Goal: Feedback & Contribution: Contribute content

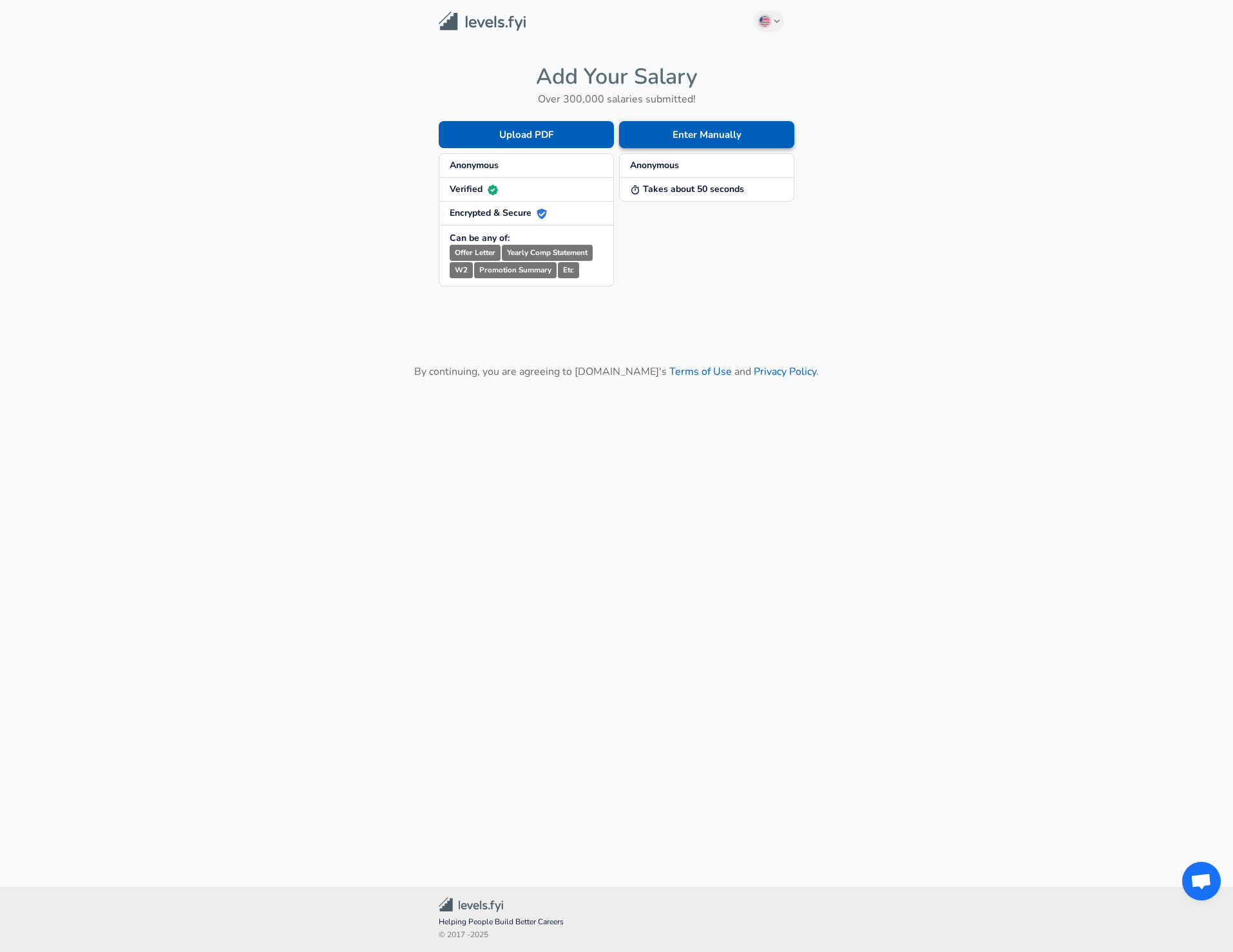
click at [712, 135] on button "Enter Manually" at bounding box center [706, 135] width 175 height 27
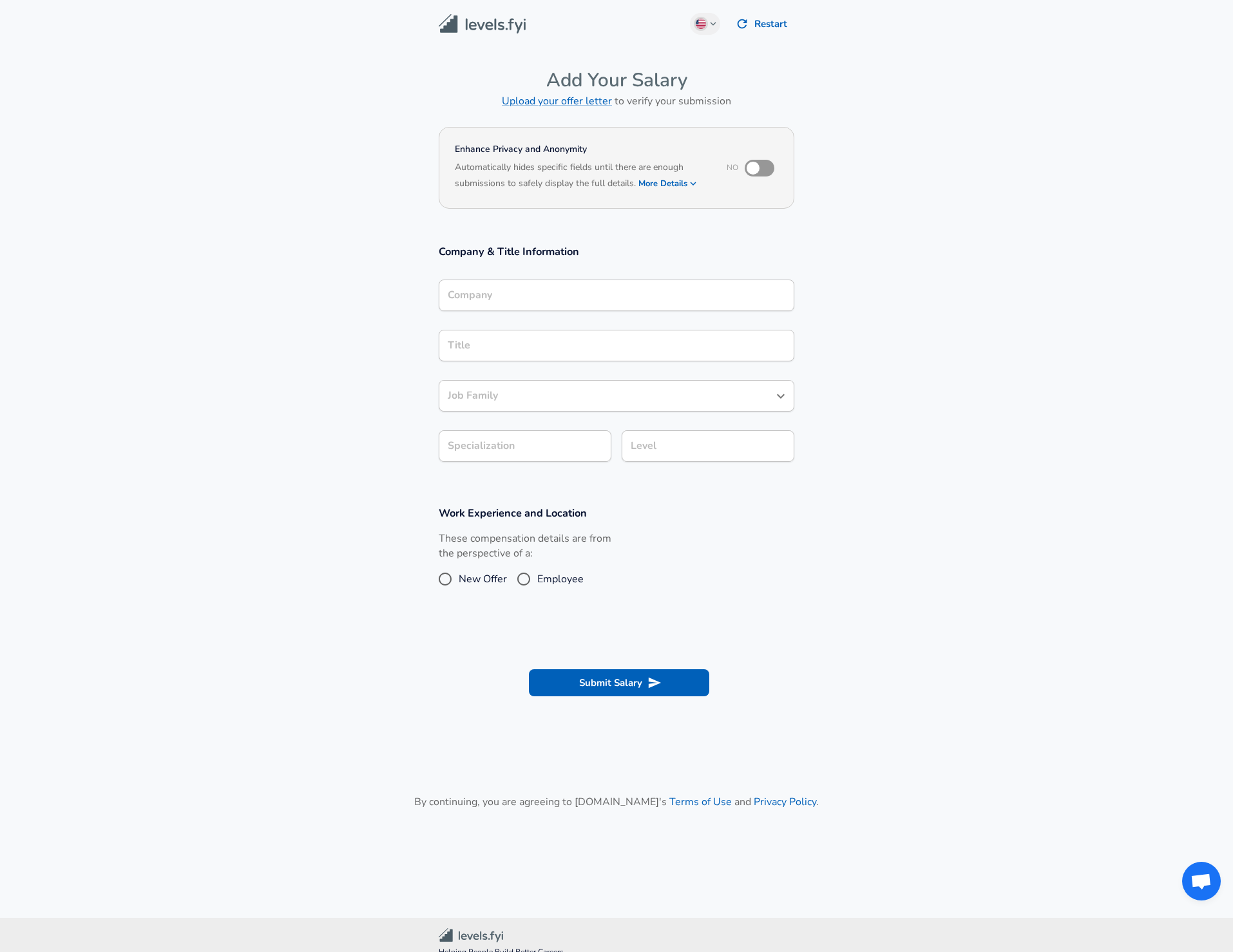
click at [563, 295] on input "Company" at bounding box center [616, 296] width 344 height 20
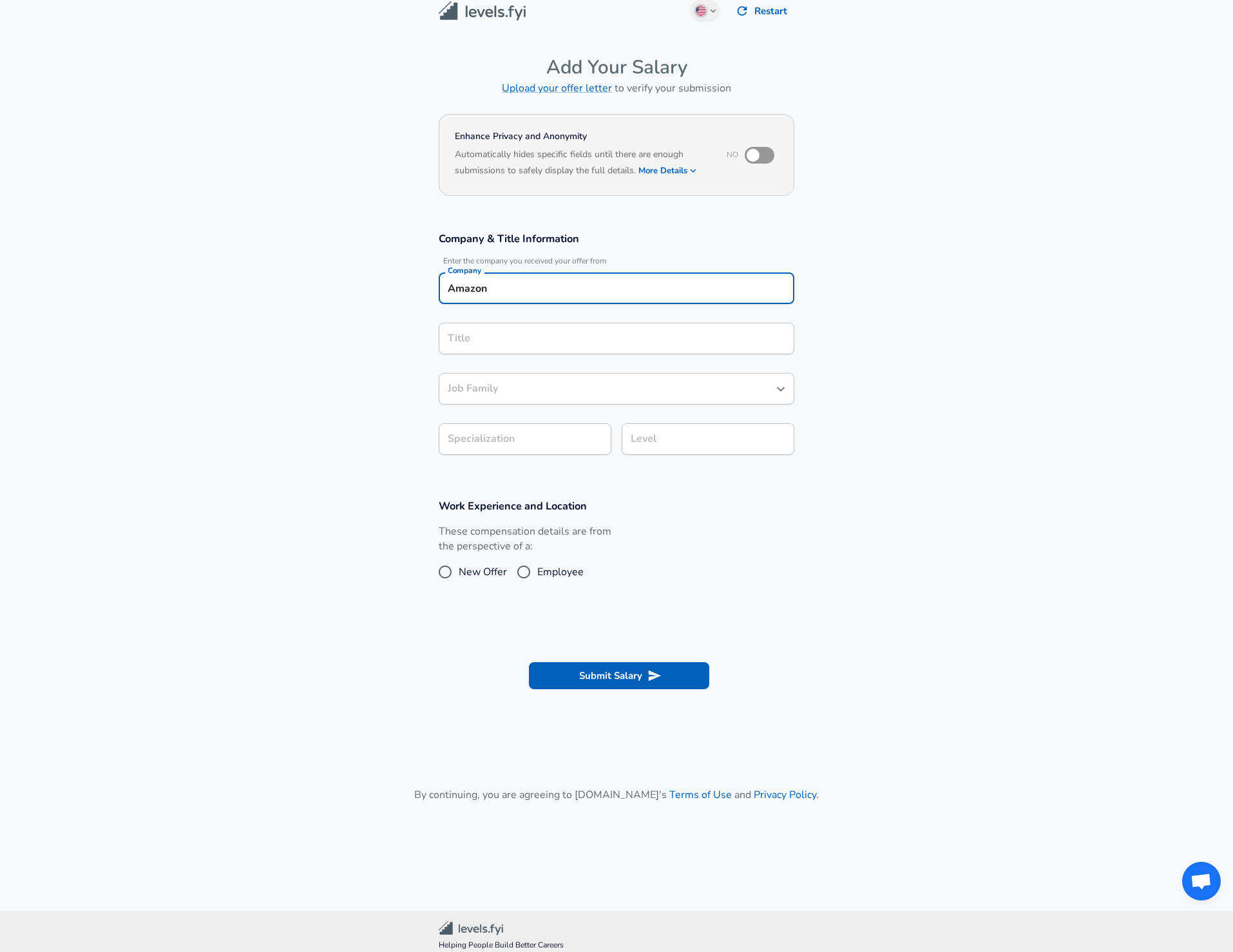
type input "Amazon"
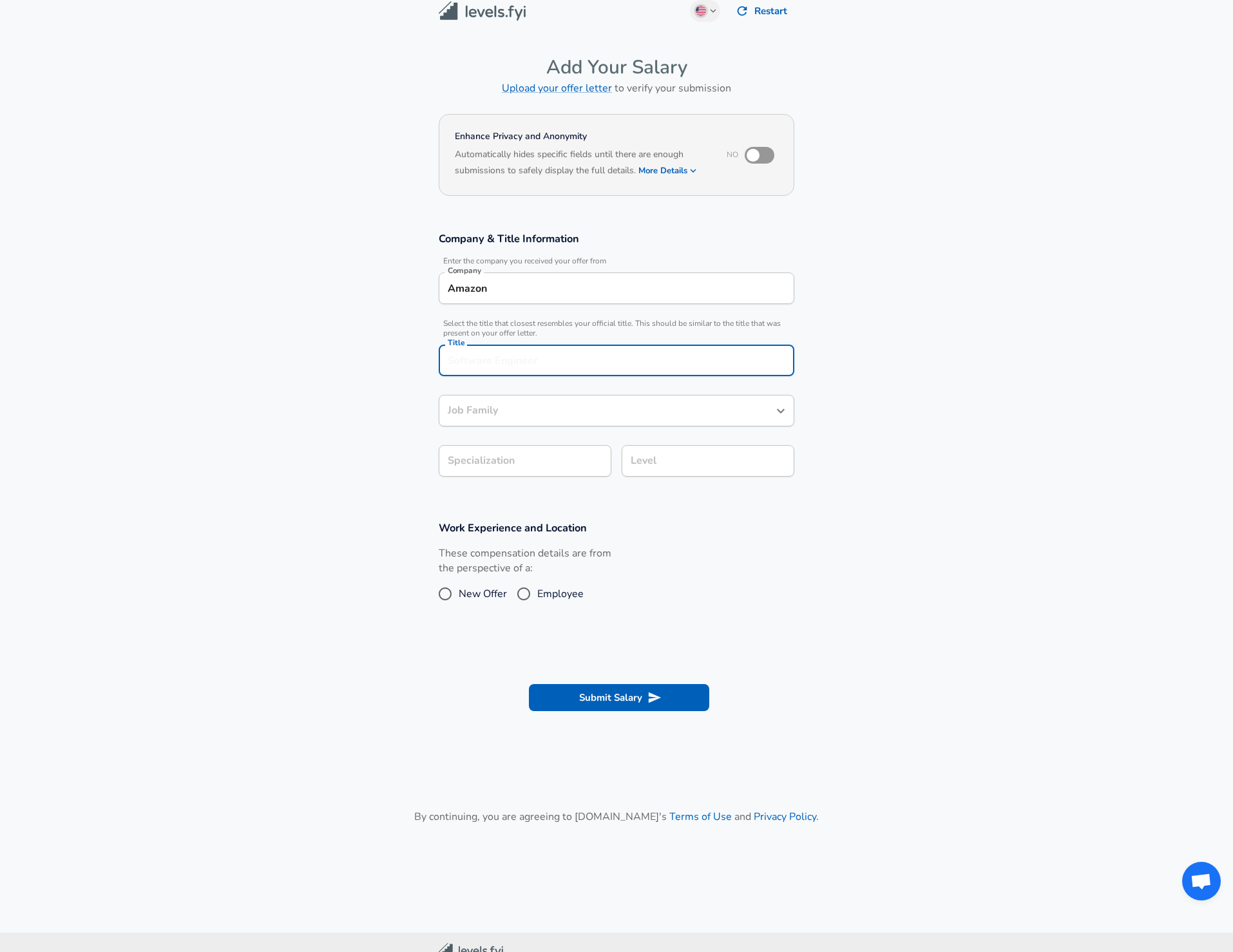
scroll to position [36, 0]
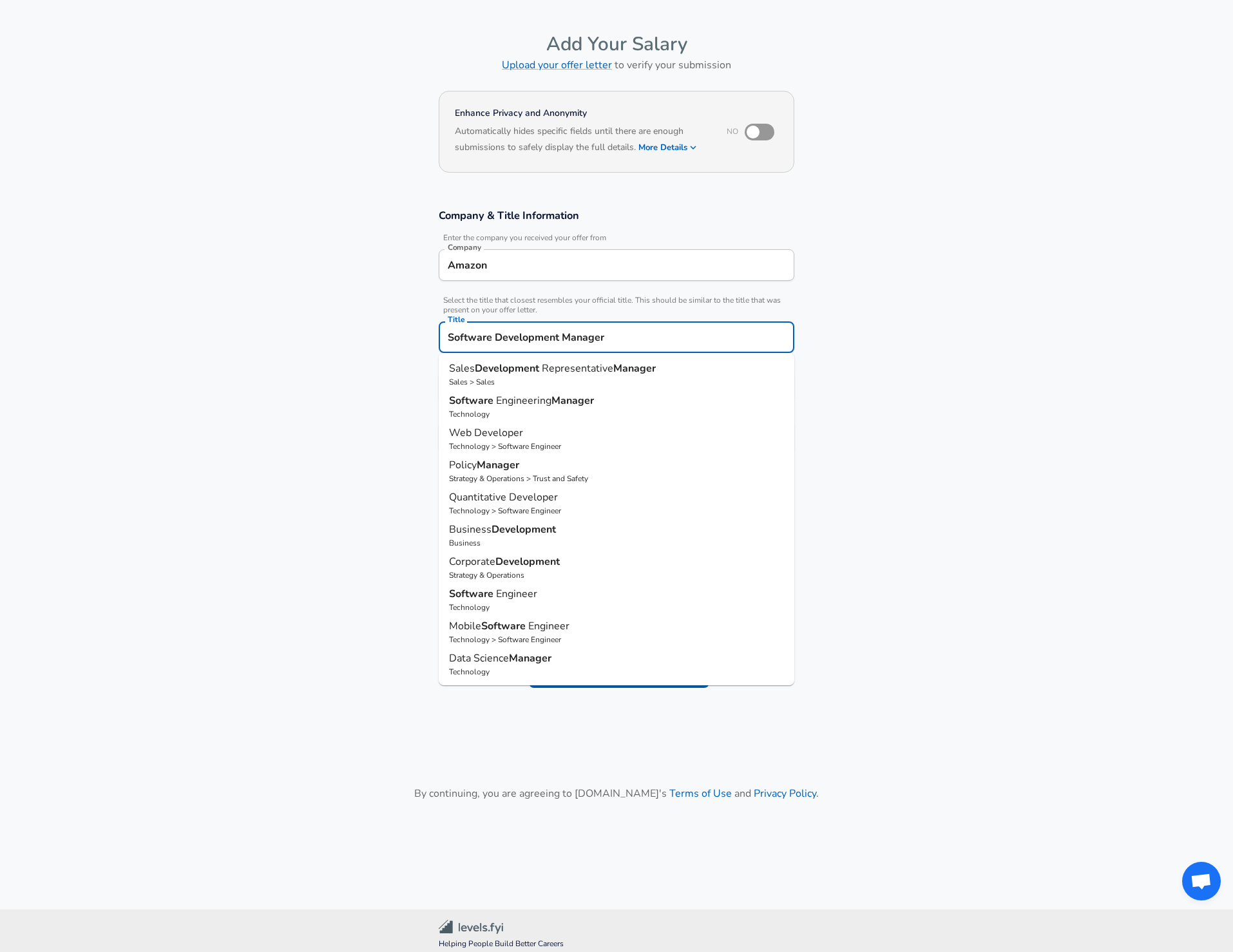
click at [522, 411] on p "Technology" at bounding box center [616, 414] width 335 height 12
type input "Software Engineering Manager"
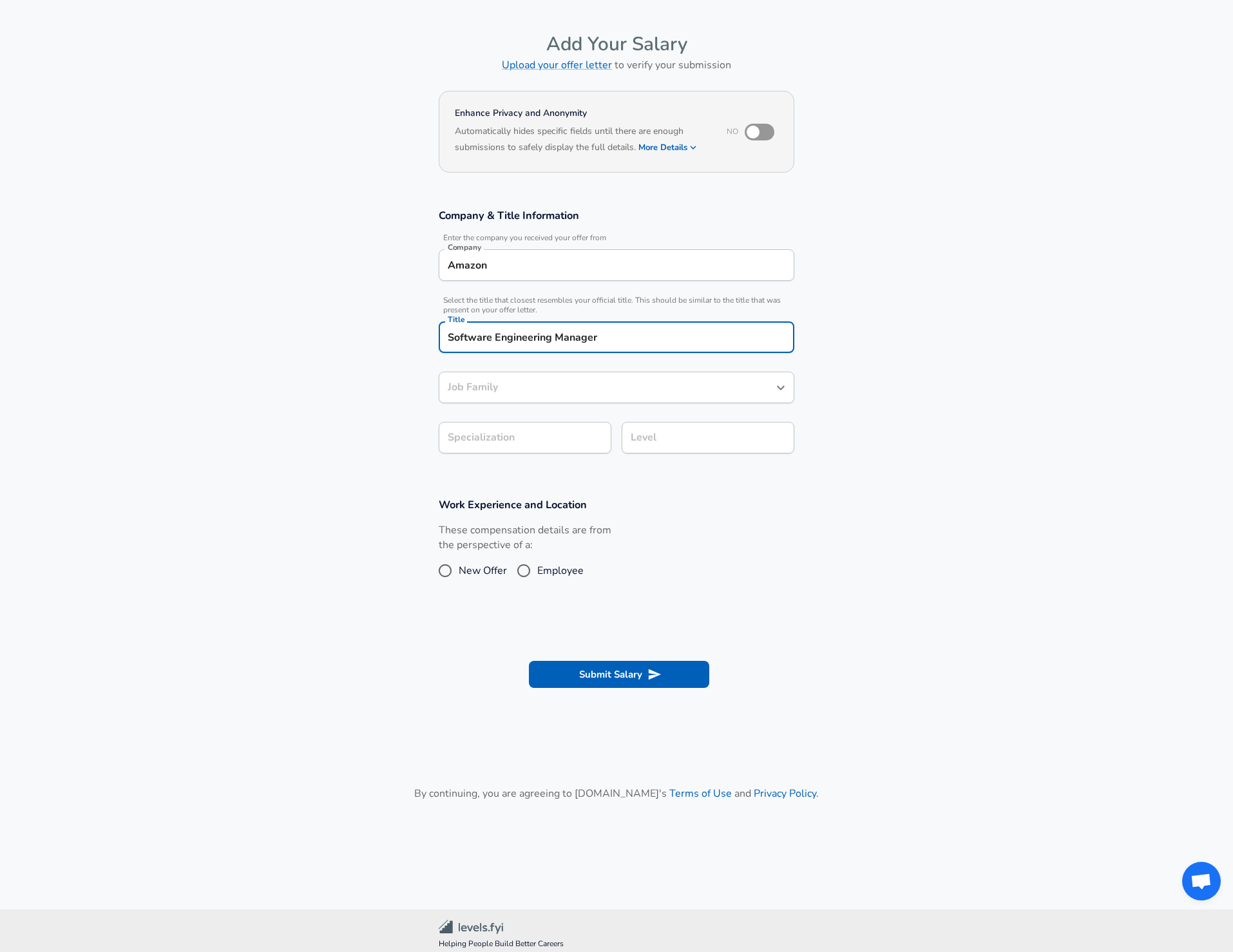
type input "Software Engineering Manager"
click at [516, 441] on section "Company & Title Information Enter the company you received your offer from Comp…" at bounding box center [616, 337] width 1233 height 289
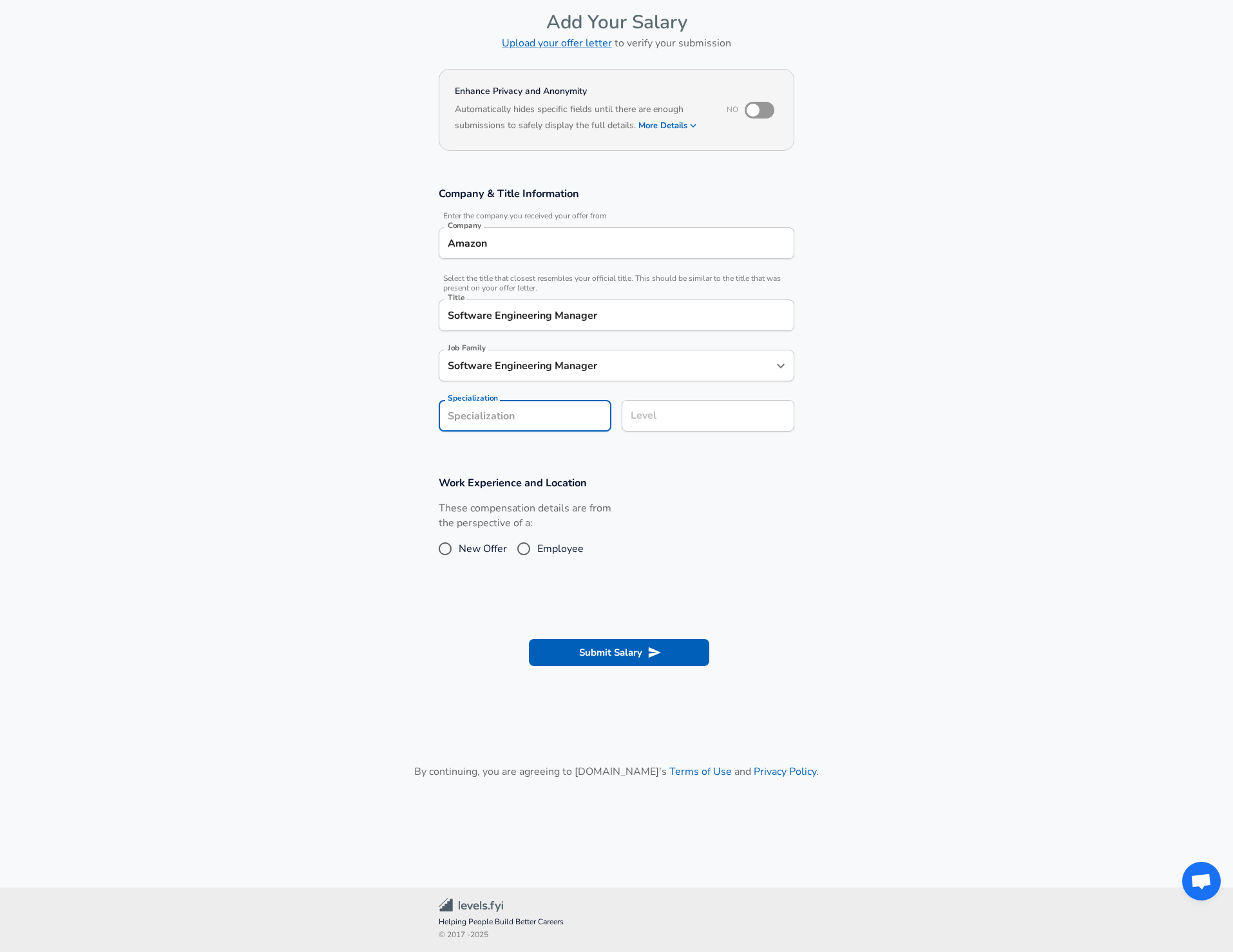
click at [881, 489] on section "Work Experience and Location These compensation details are from the perspectiv…" at bounding box center [616, 525] width 1233 height 129
click at [714, 425] on div "Level Level" at bounding box center [708, 414] width 173 height 50
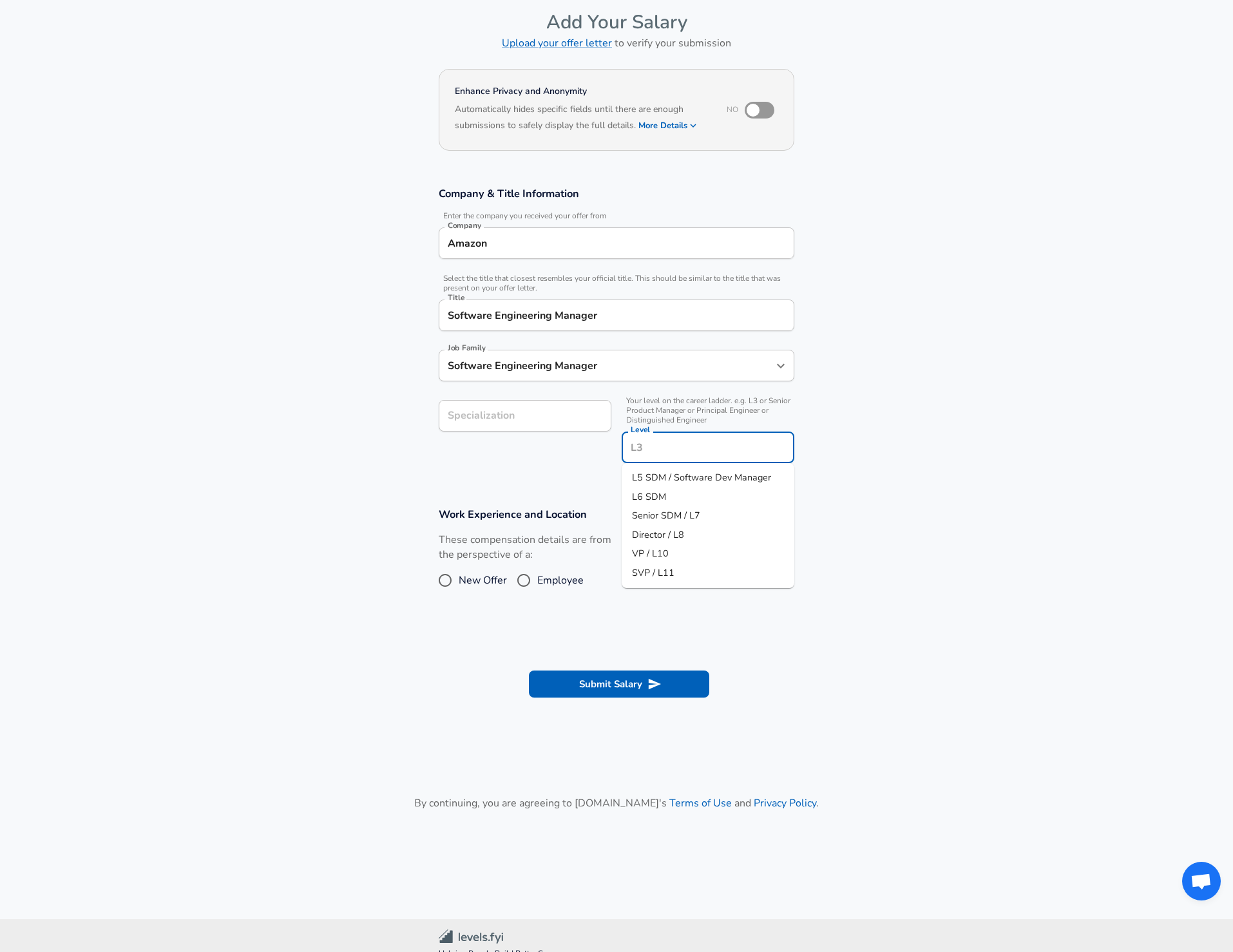
click at [663, 498] on span "L6 SDM" at bounding box center [649, 496] width 34 height 13
type input "L6 SDM"
click at [897, 497] on section "Work Experience and Location These compensation details are from the perspectiv…" at bounding box center [616, 557] width 1233 height 129
click at [546, 584] on span "Employee" at bounding box center [560, 580] width 46 height 15
click at [538, 584] on input "Employee" at bounding box center [524, 580] width 27 height 21
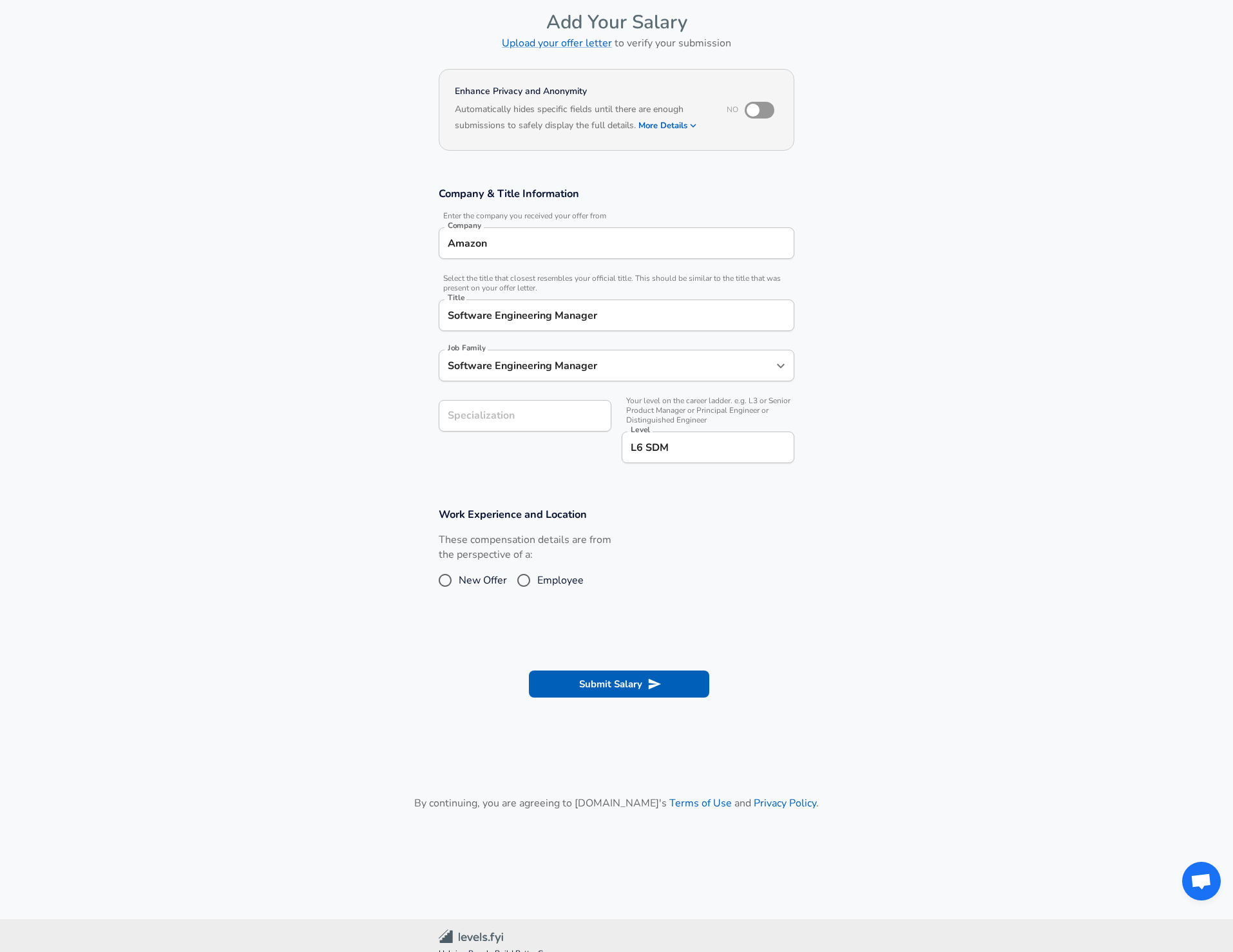
radio input "true"
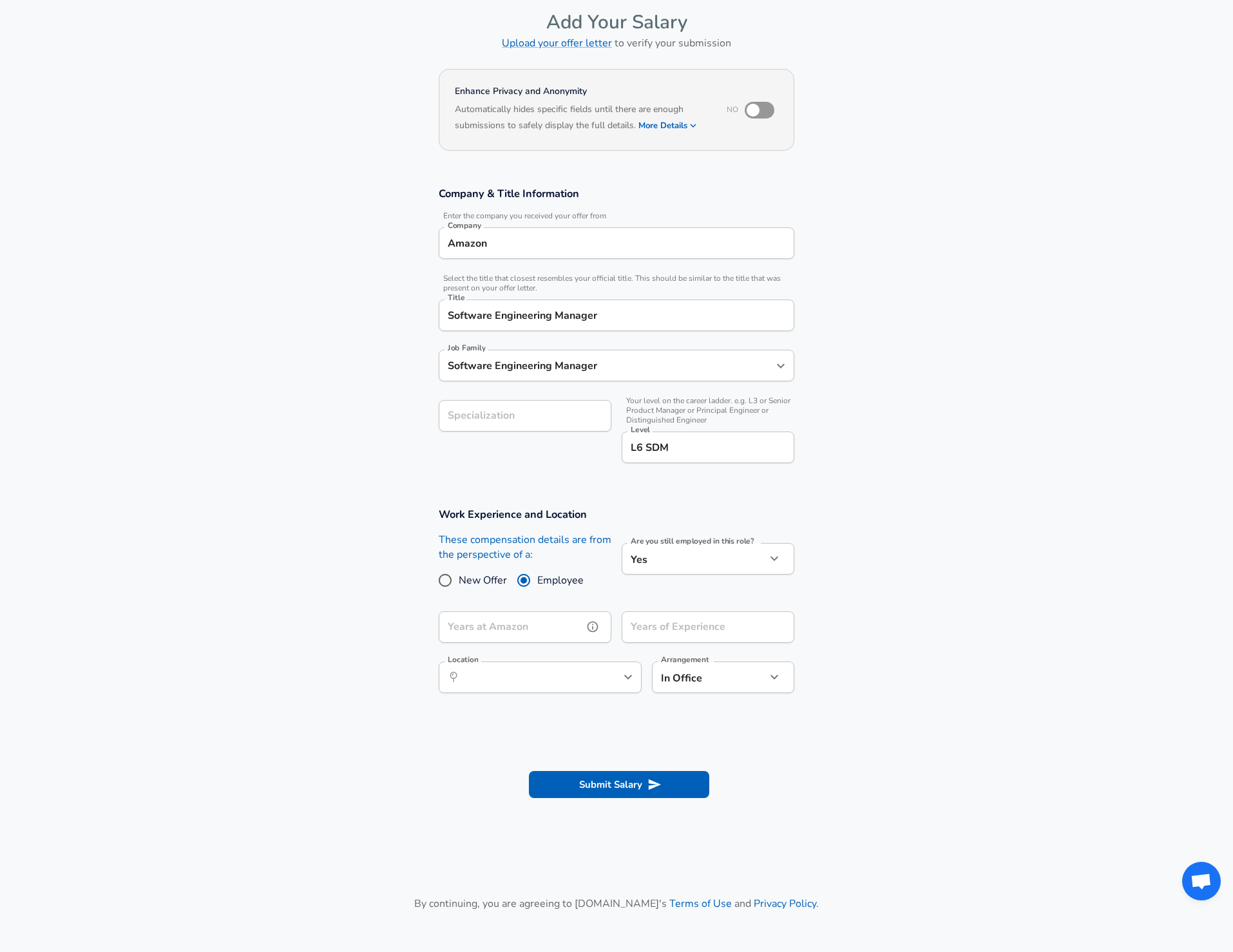
click at [535, 625] on input "Years at Amazon" at bounding box center [511, 627] width 144 height 32
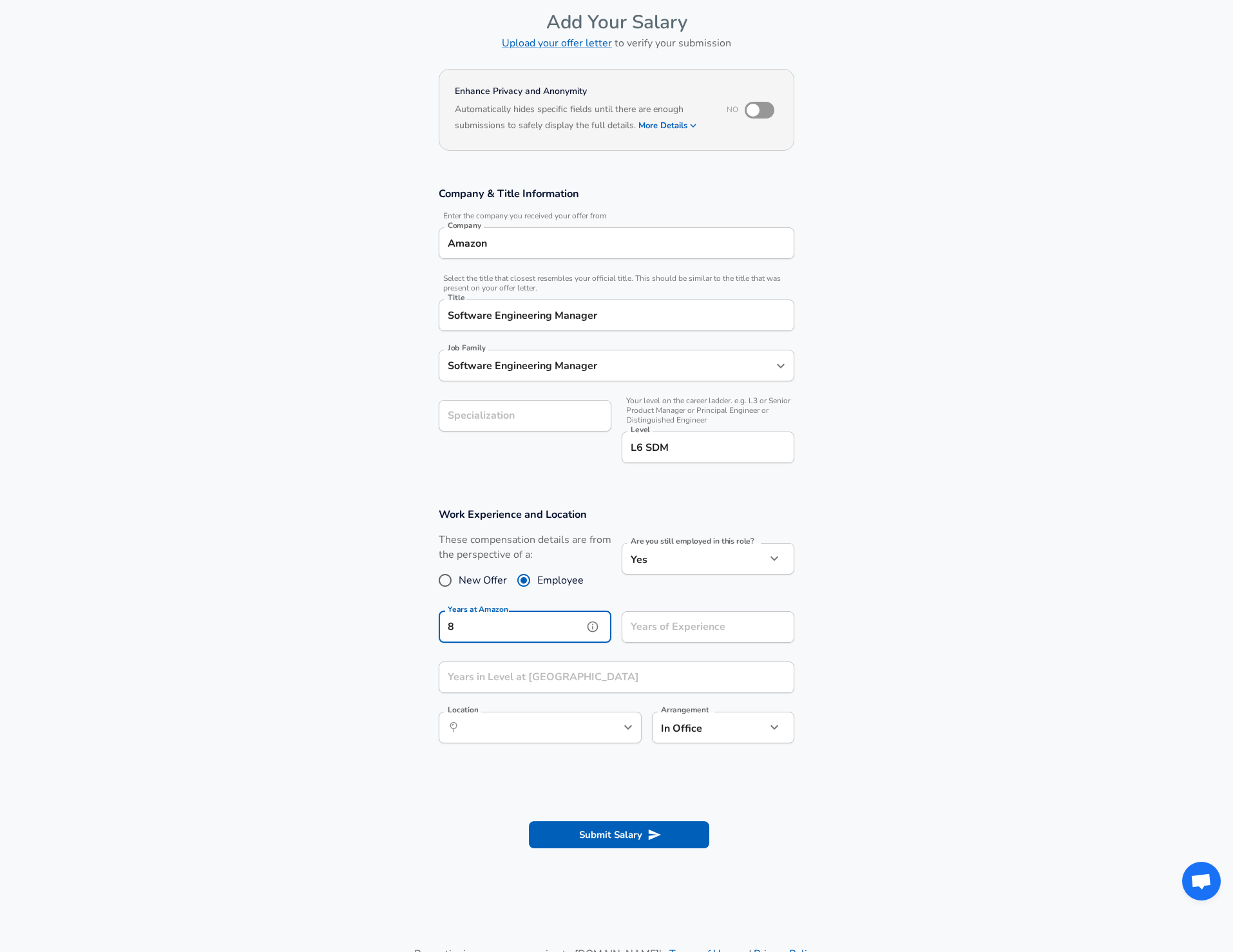
type input "8"
click at [706, 636] on input "Years of Experience" at bounding box center [694, 627] width 144 height 32
type input "12"
click at [984, 622] on section "Work Experience and Location These compensation details are from the perspectiv…" at bounding box center [616, 632] width 1233 height 280
click at [586, 673] on input "Years in Level at [GEOGRAPHIC_DATA]" at bounding box center [602, 677] width 328 height 32
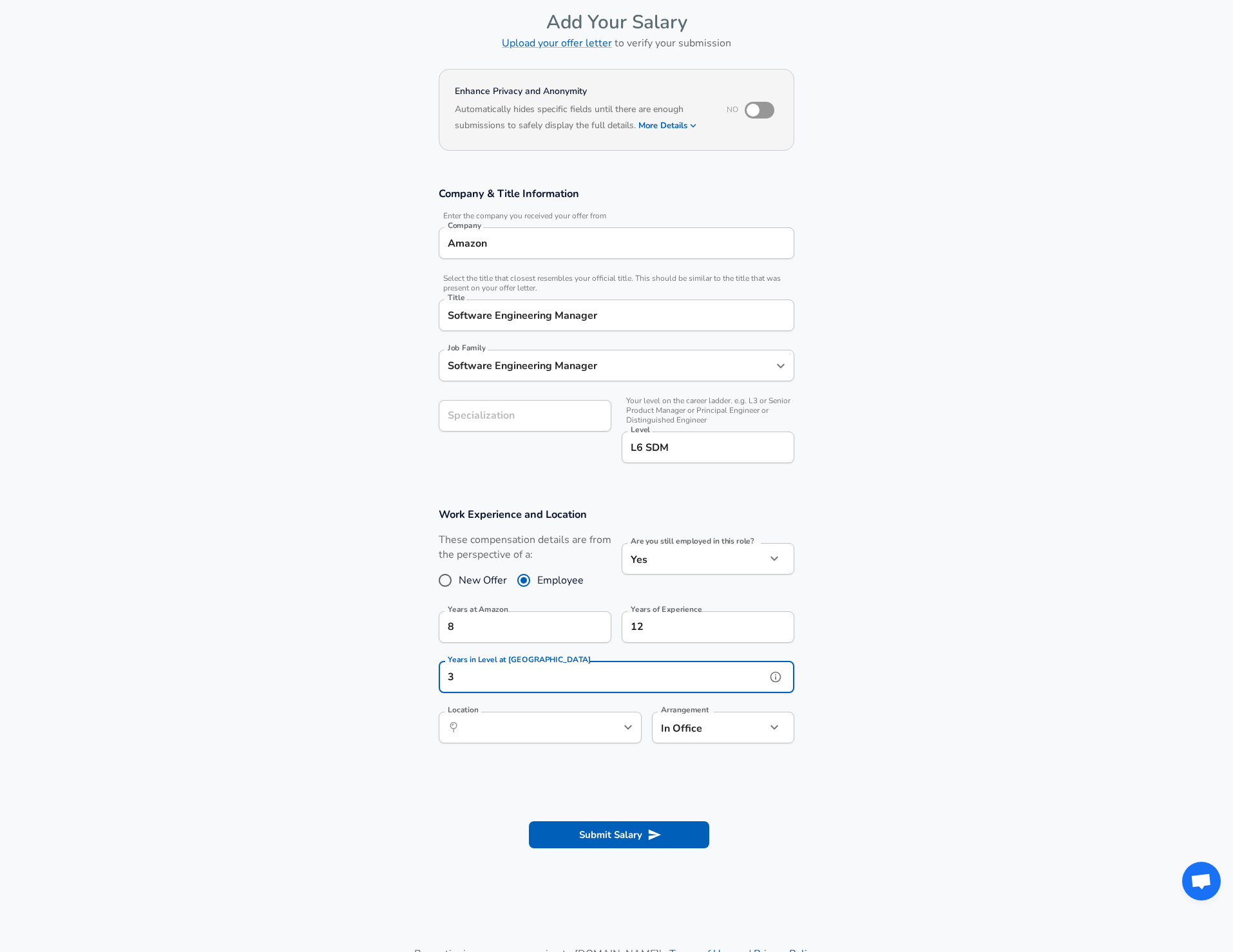
type input "3"
click at [921, 594] on section "Work Experience and Location These compensation details are from the perspectiv…" at bounding box center [616, 632] width 1233 height 280
click at [554, 735] on input "Location" at bounding box center [526, 728] width 132 height 20
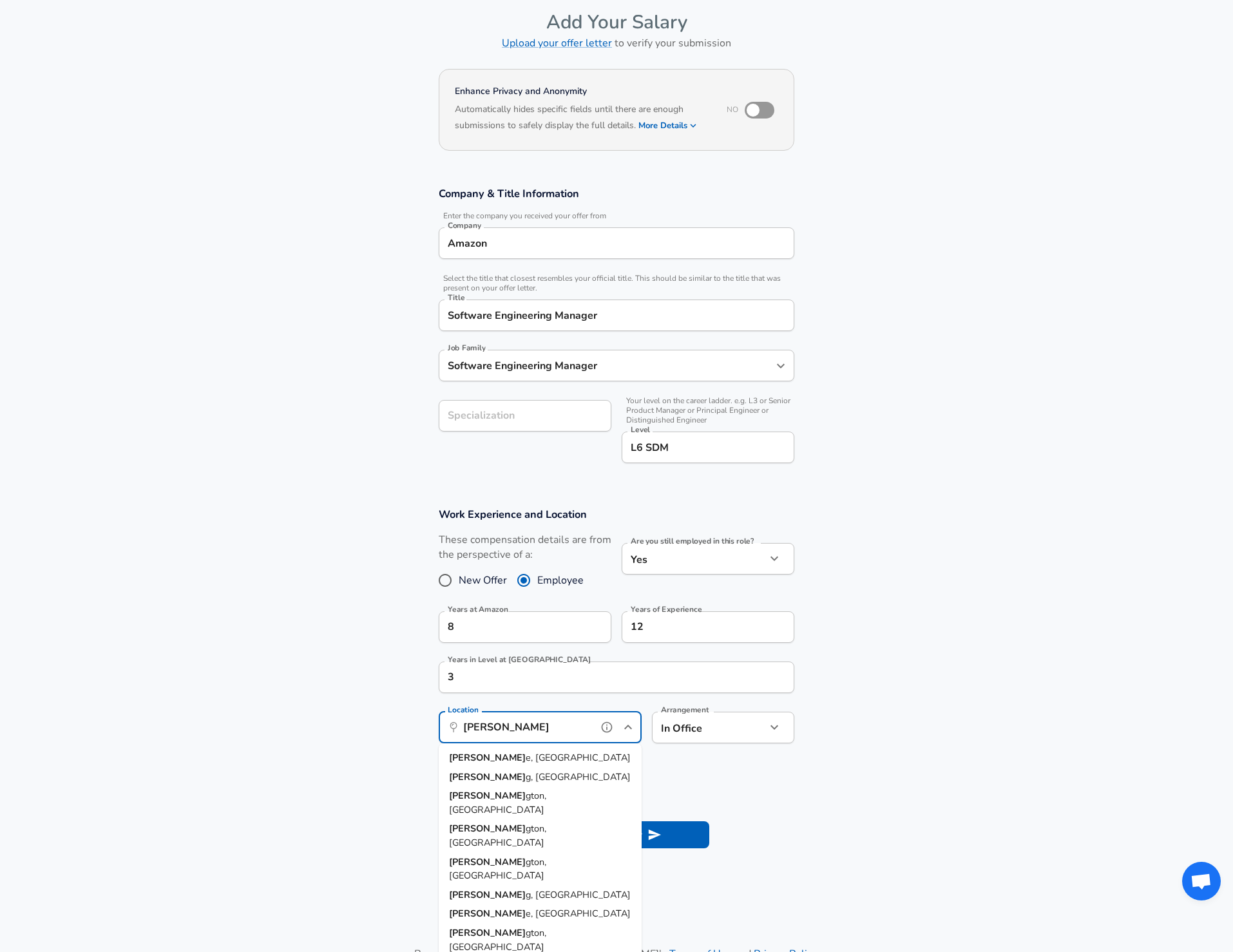
click at [513, 761] on li "[PERSON_NAME] e, [GEOGRAPHIC_DATA]" at bounding box center [540, 758] width 203 height 19
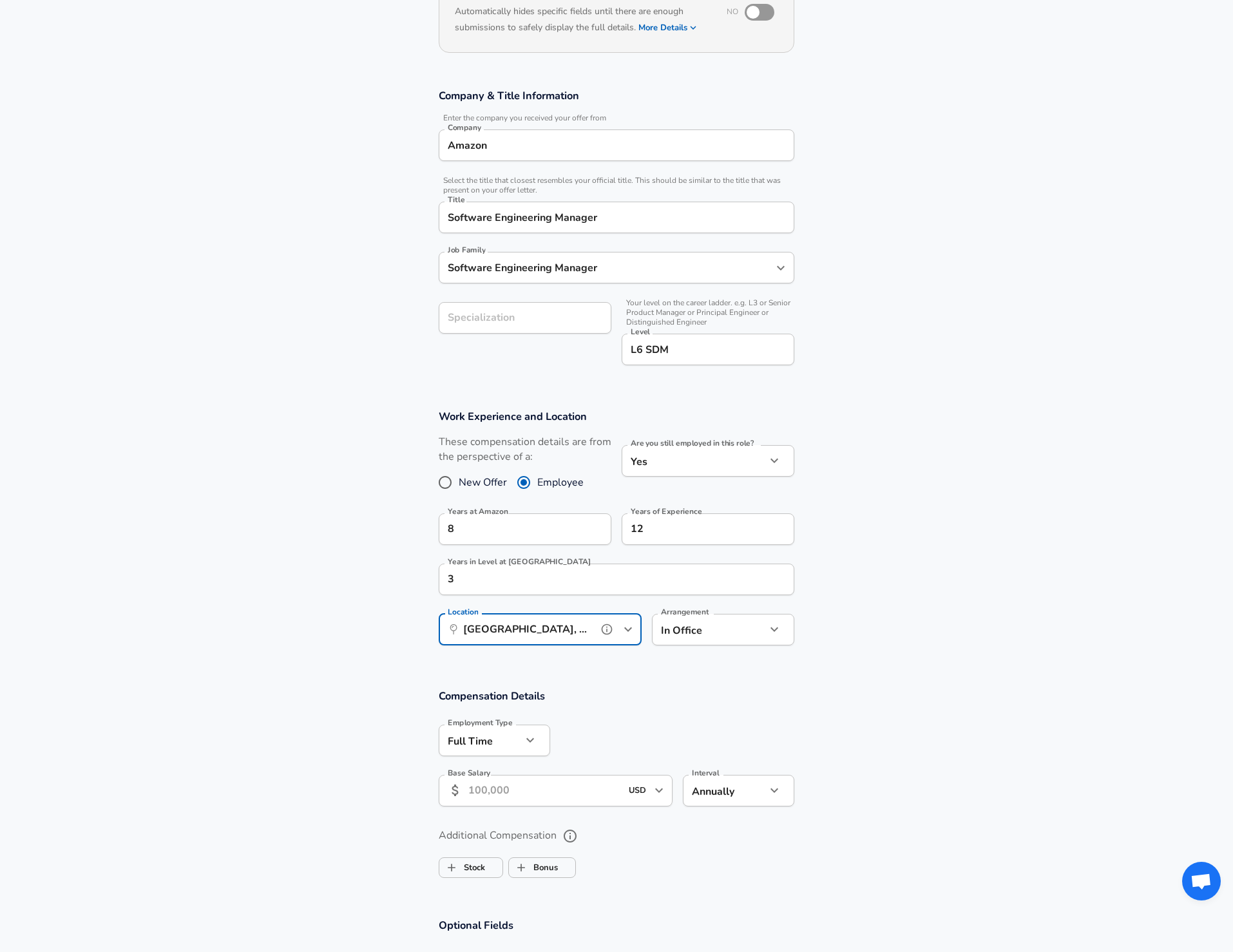
scroll to position [276, 0]
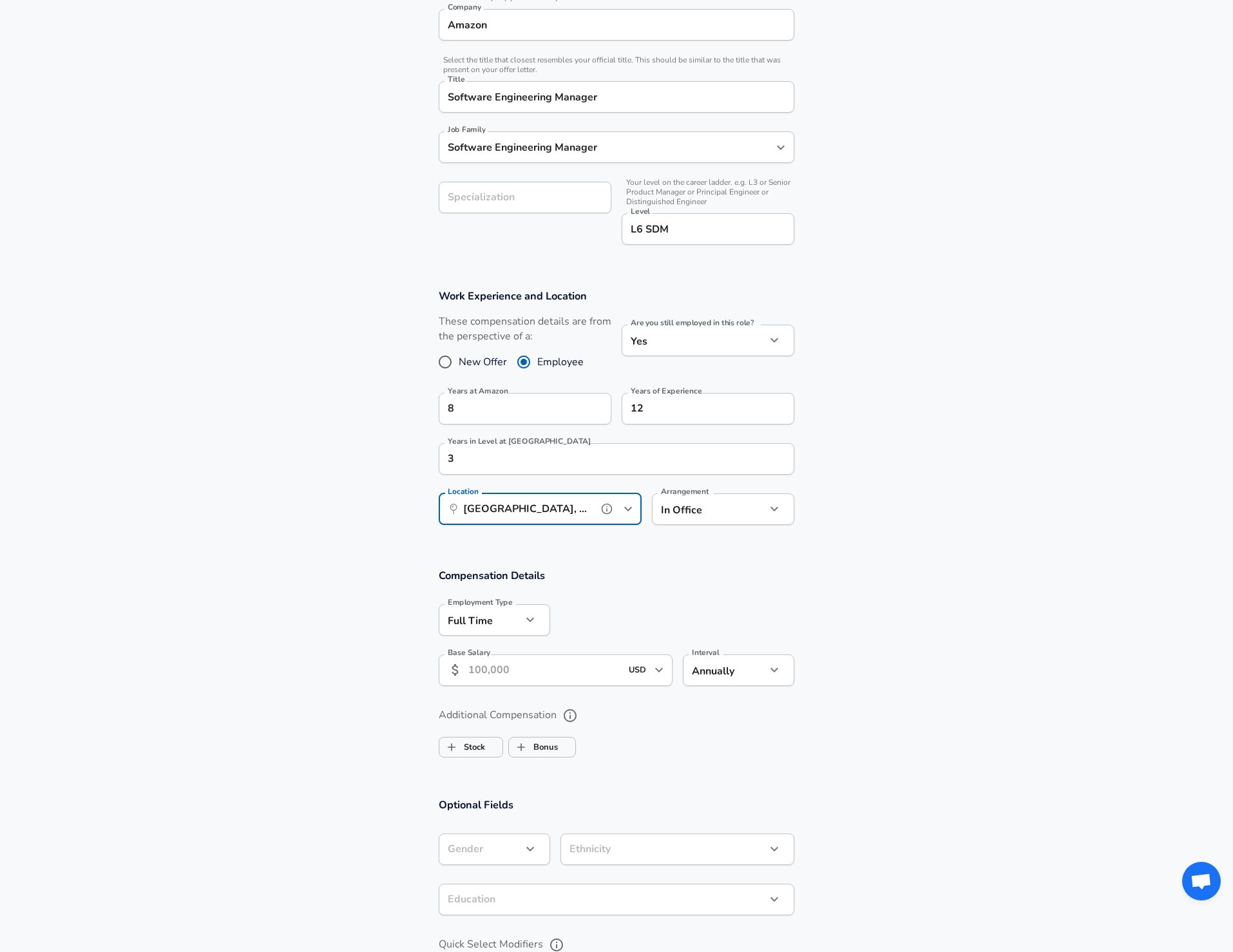
type input "[GEOGRAPHIC_DATA], [GEOGRAPHIC_DATA]"
click at [560, 672] on input "Base Salary" at bounding box center [544, 671] width 152 height 32
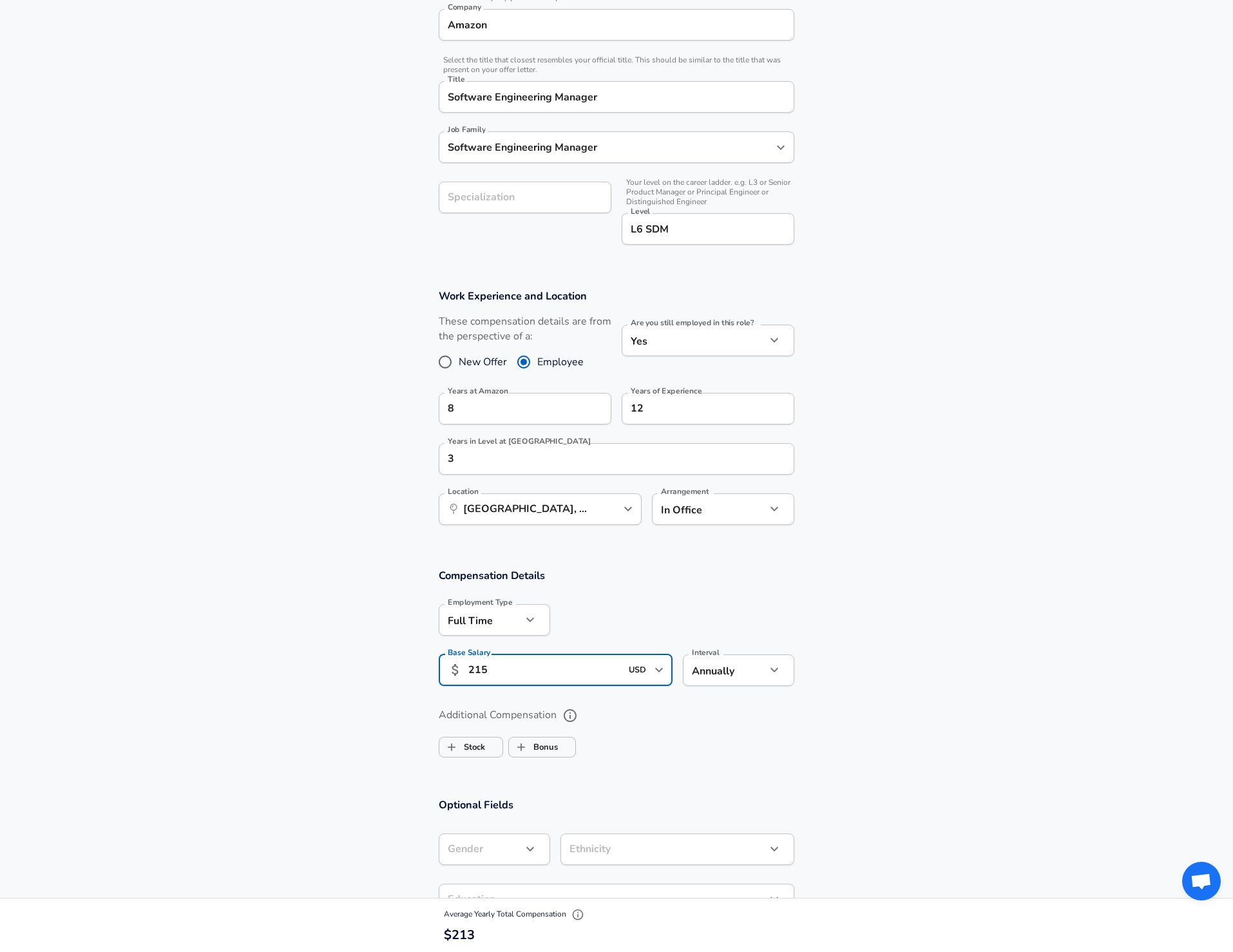
type input "215,000"
click at [838, 692] on section "Compensation Details Employment Type [DEMOGRAPHIC_DATA] full_time Employment Ty…" at bounding box center [616, 631] width 1233 height 126
click at [488, 747] on span "Stock" at bounding box center [471, 747] width 63 height 24
checkbox input "true"
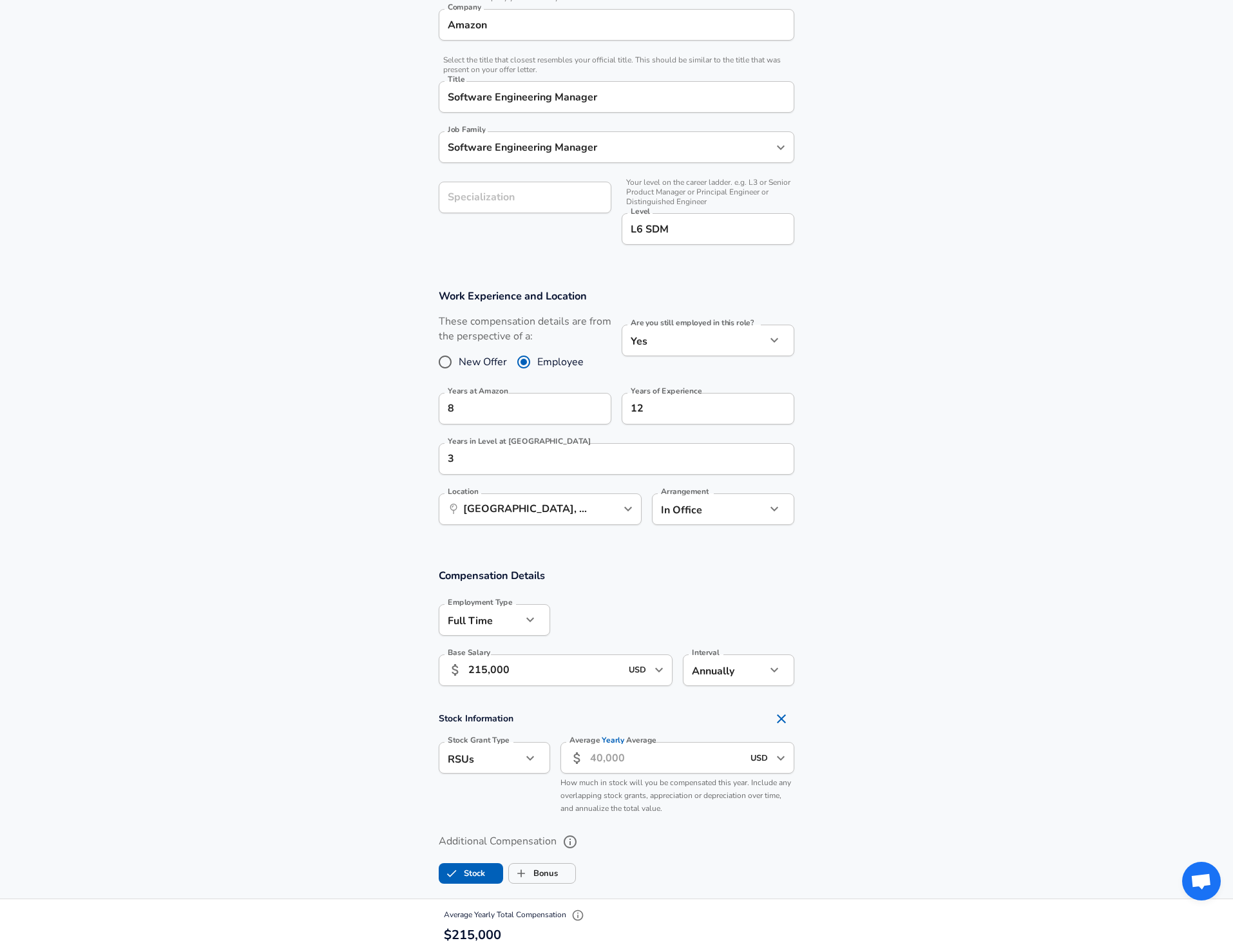
click at [705, 752] on input "Average Yearly Average" at bounding box center [667, 758] width 152 height 32
click at [915, 719] on section "Stock Information Stock Grant Type RSUs stock Stock Grant Type Average Yearly A…" at bounding box center [616, 763] width 1233 height 115
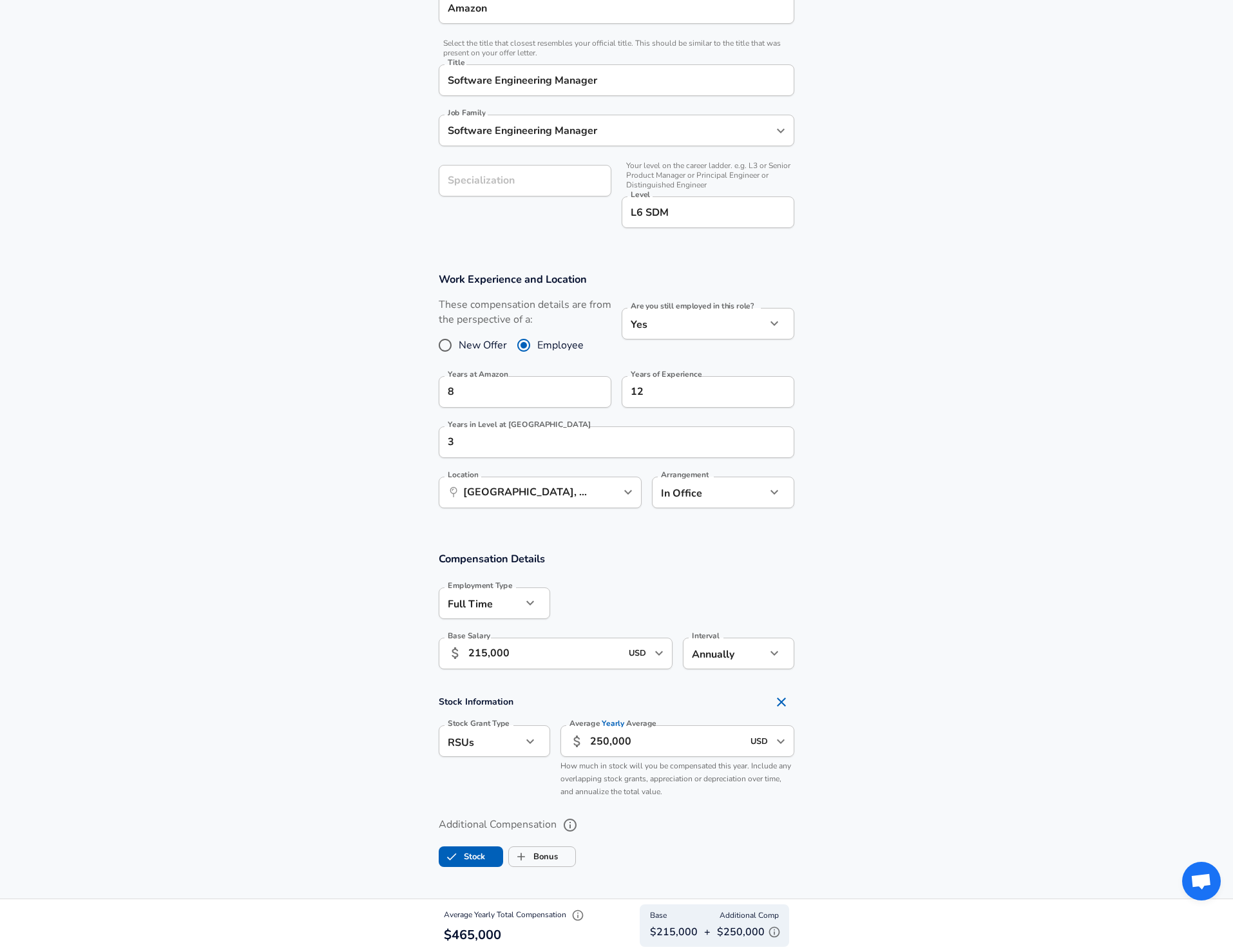
click at [988, 422] on section "Work Experience and Location These compensation details are from the perspectiv…" at bounding box center [616, 397] width 1233 height 280
click at [602, 741] on input "250,000" at bounding box center [667, 741] width 152 height 32
click at [890, 657] on section "Compensation Details Employment Type [DEMOGRAPHIC_DATA] full_time Employment Ty…" at bounding box center [616, 615] width 1233 height 126
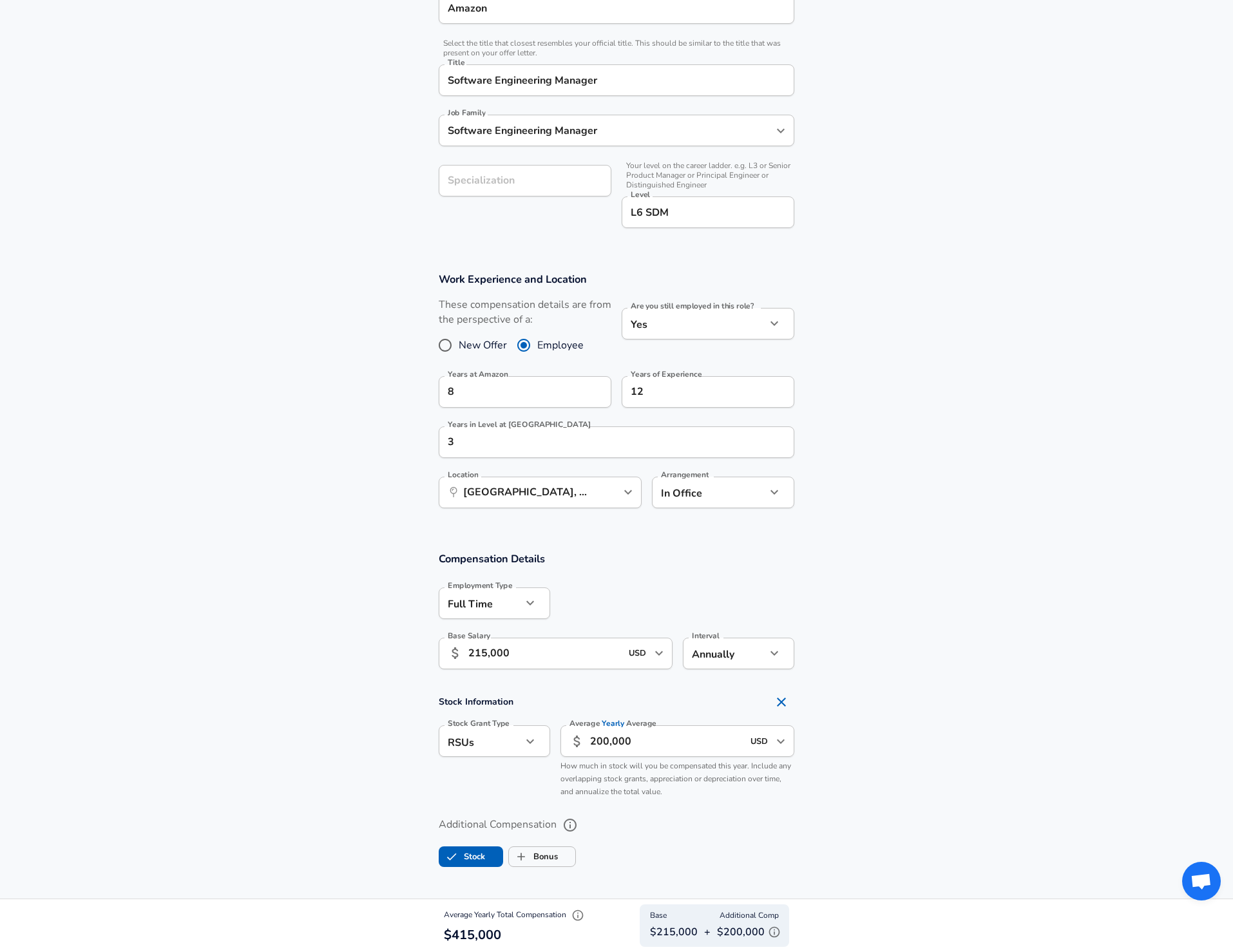
click at [901, 652] on section "Compensation Details Employment Type [DEMOGRAPHIC_DATA] full_time Employment Ty…" at bounding box center [616, 615] width 1233 height 126
click at [591, 742] on input "200,000" at bounding box center [667, 741] width 152 height 32
click at [597, 744] on input "200,000" at bounding box center [667, 741] width 152 height 32
type input "220,000"
click at [940, 588] on section "Compensation Details Employment Type [DEMOGRAPHIC_DATA] full_time Employment Ty…" at bounding box center [616, 615] width 1233 height 126
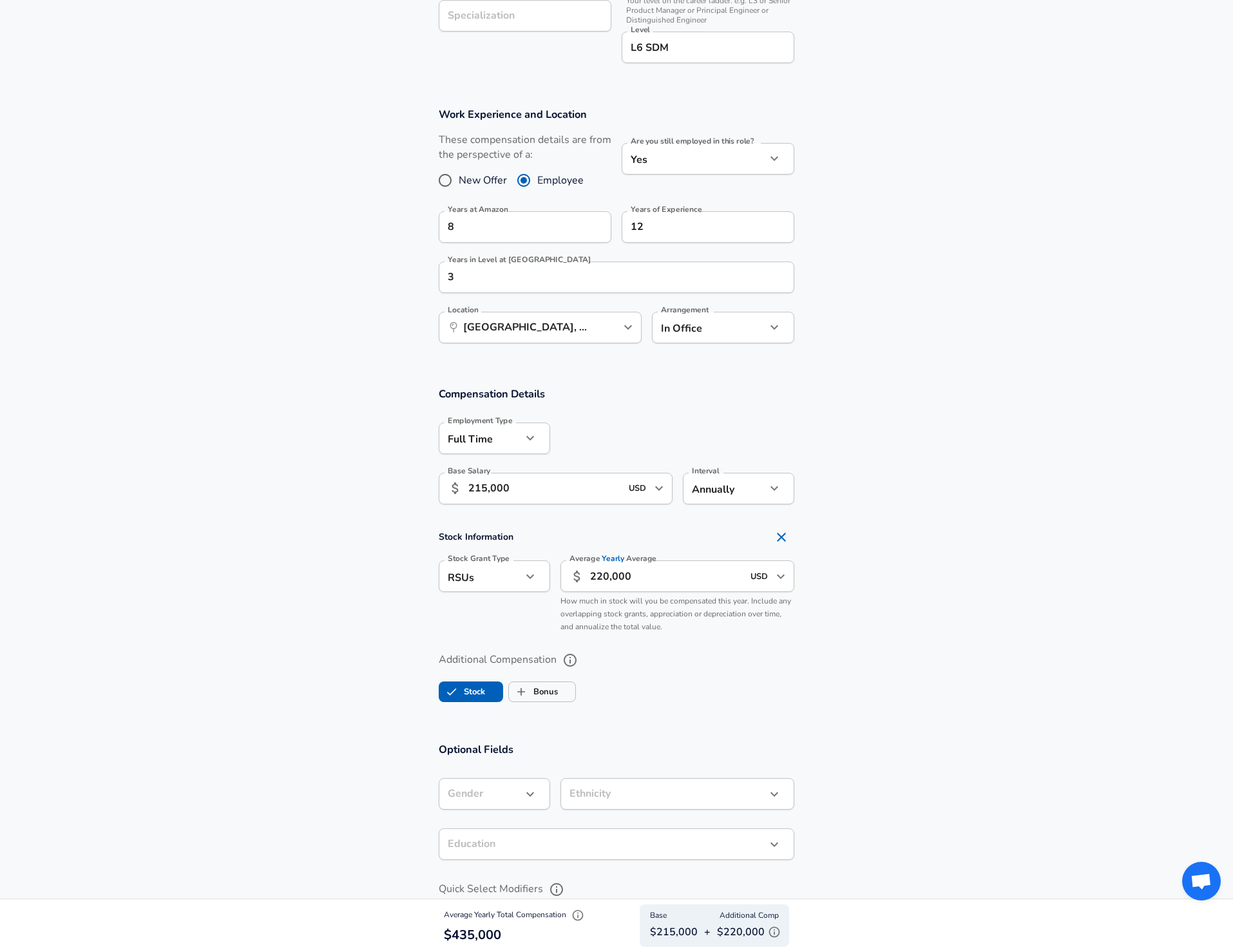
scroll to position [920, 0]
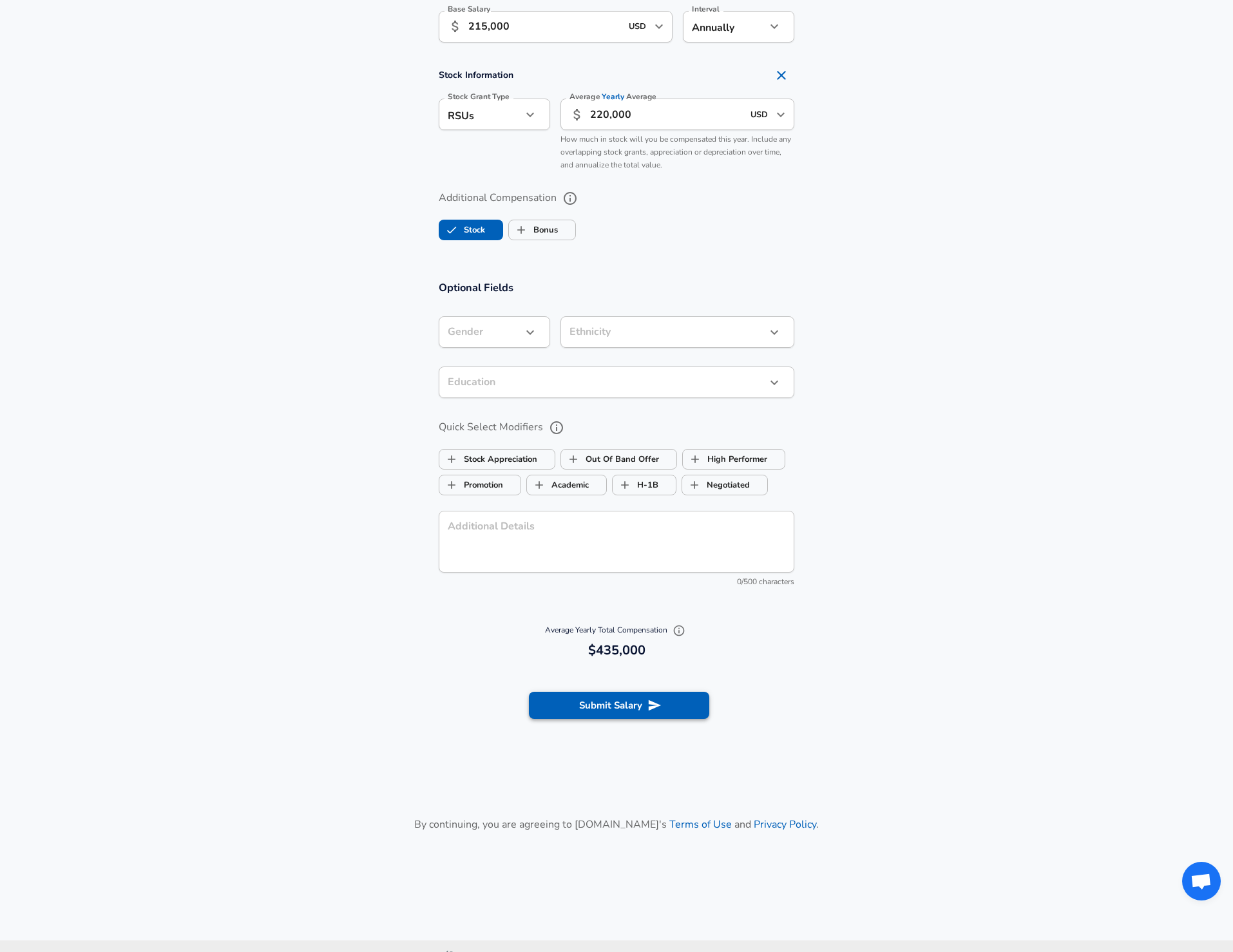
click at [627, 701] on button "Submit Salary" at bounding box center [619, 705] width 180 height 27
